Goal: Transaction & Acquisition: Obtain resource

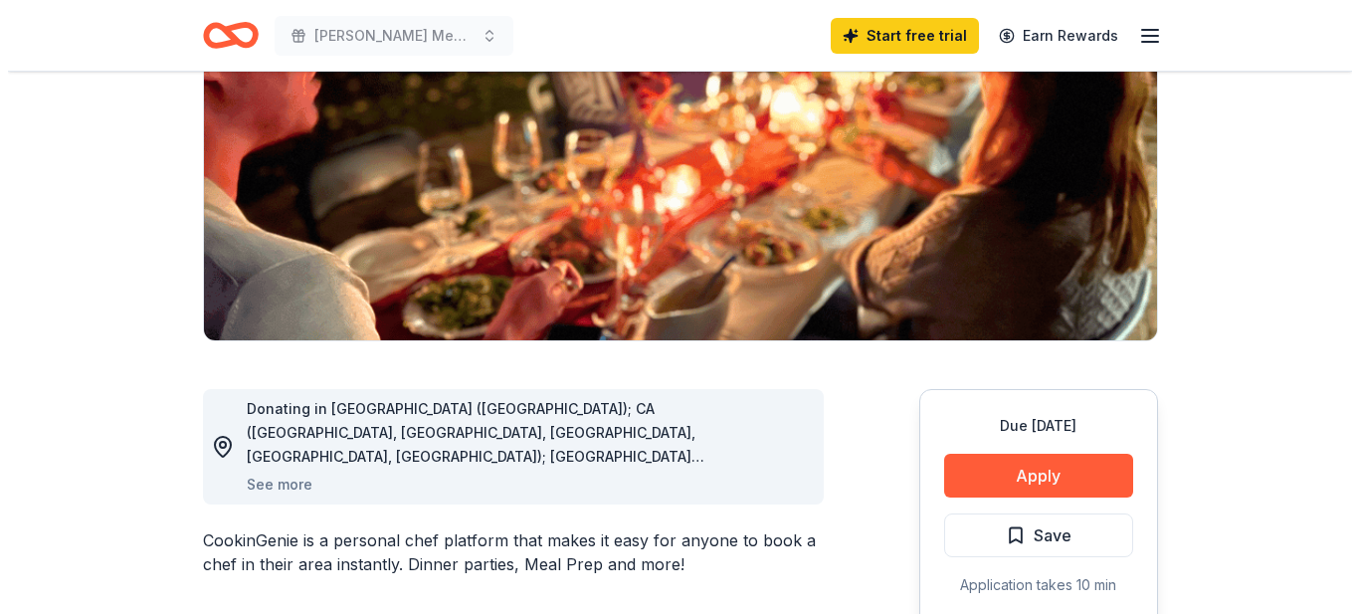
scroll to position [398, 0]
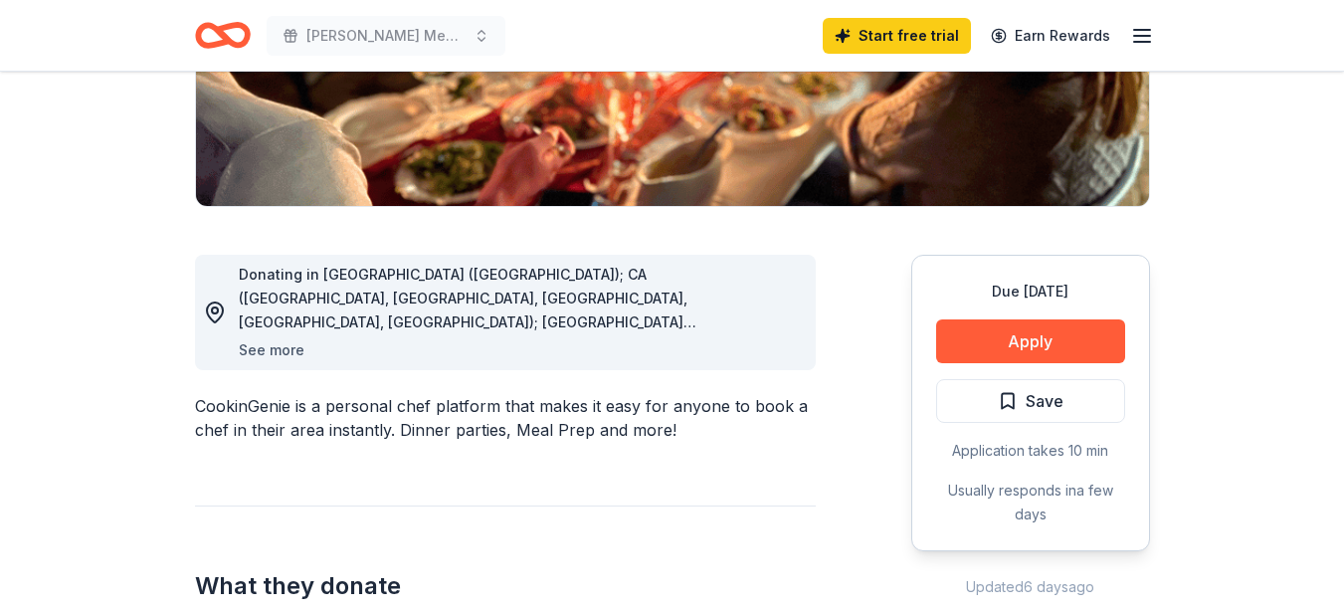
click at [258, 349] on button "See more" at bounding box center [272, 350] width 66 height 24
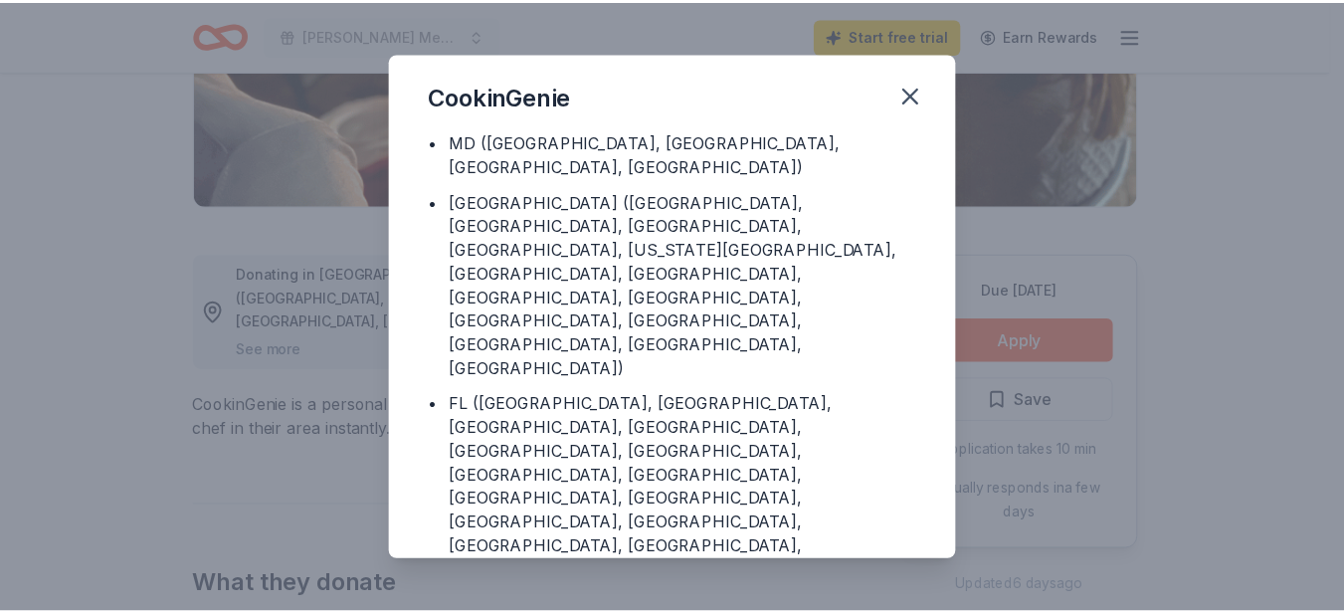
scroll to position [310, 0]
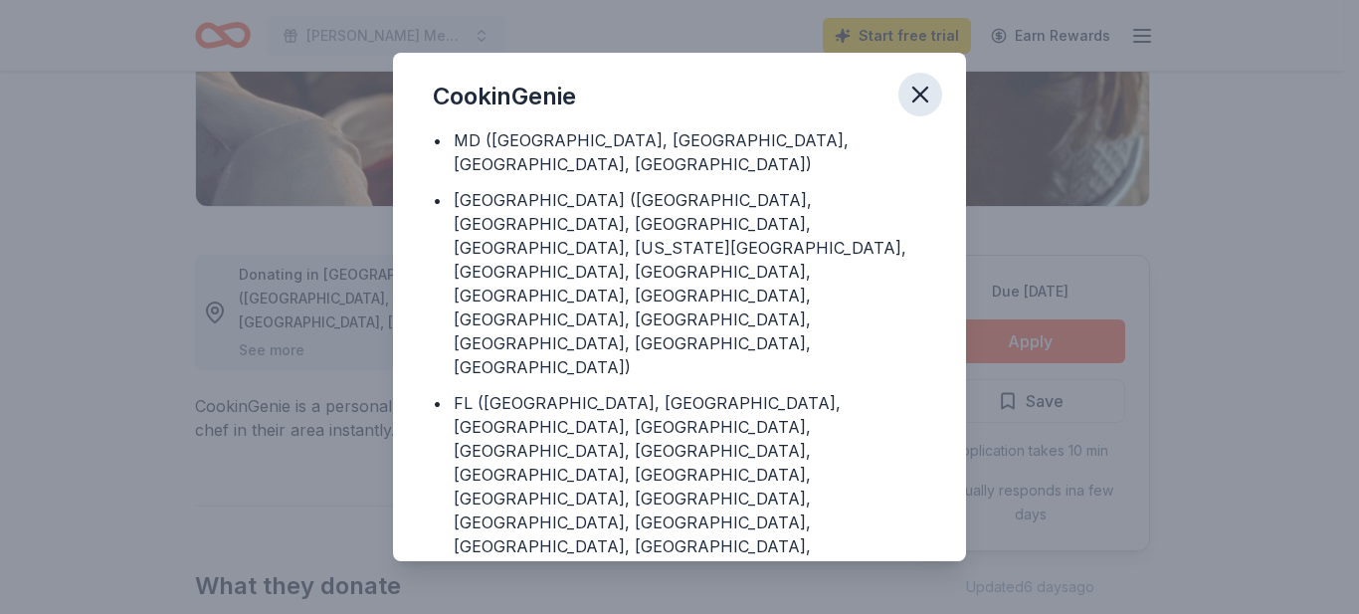
click at [914, 94] on icon "button" at bounding box center [920, 95] width 28 height 28
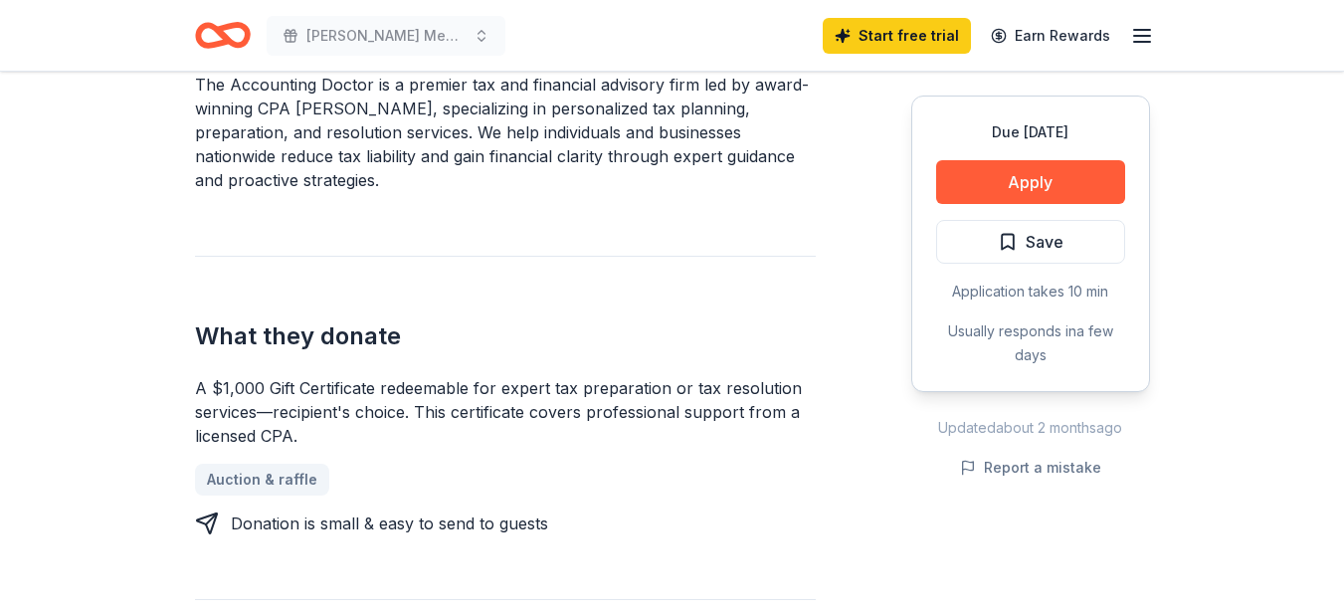
scroll to position [696, 0]
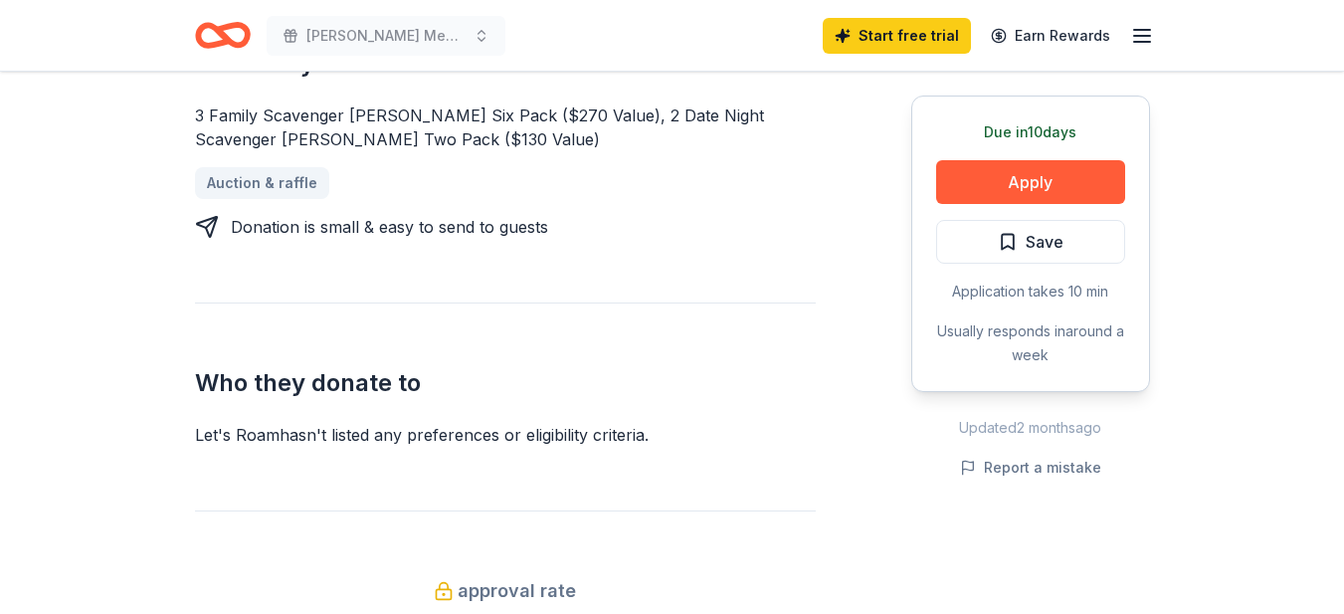
scroll to position [895, 0]
